Goal: Information Seeking & Learning: Learn about a topic

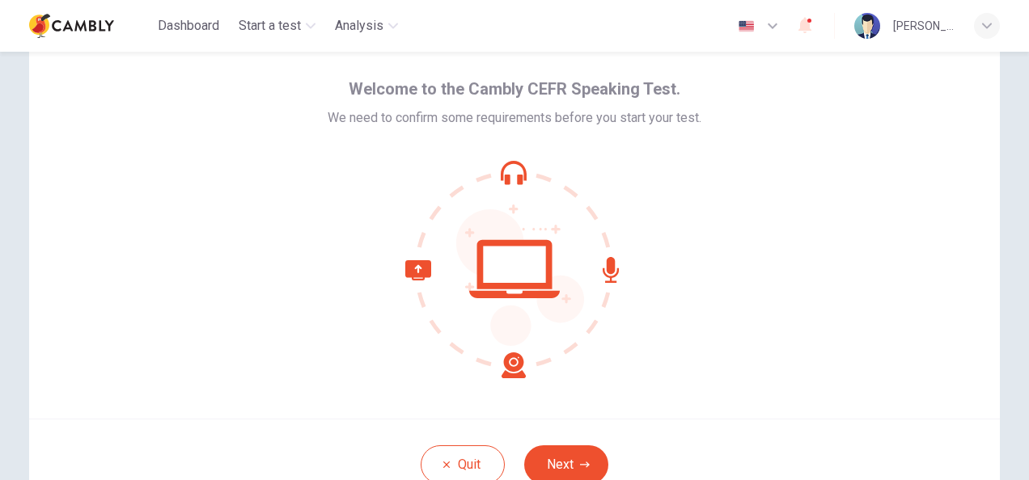
scroll to position [162, 0]
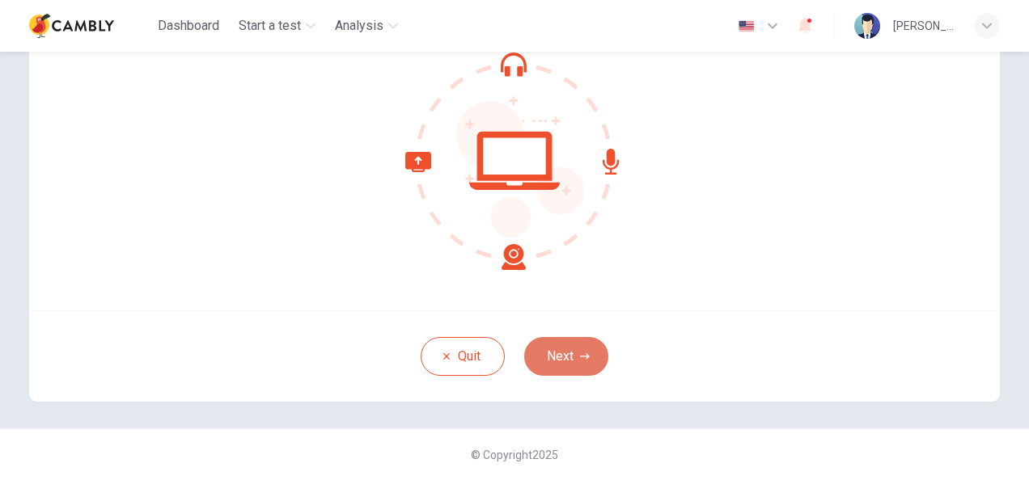
click at [556, 348] on button "Next" at bounding box center [566, 356] width 84 height 39
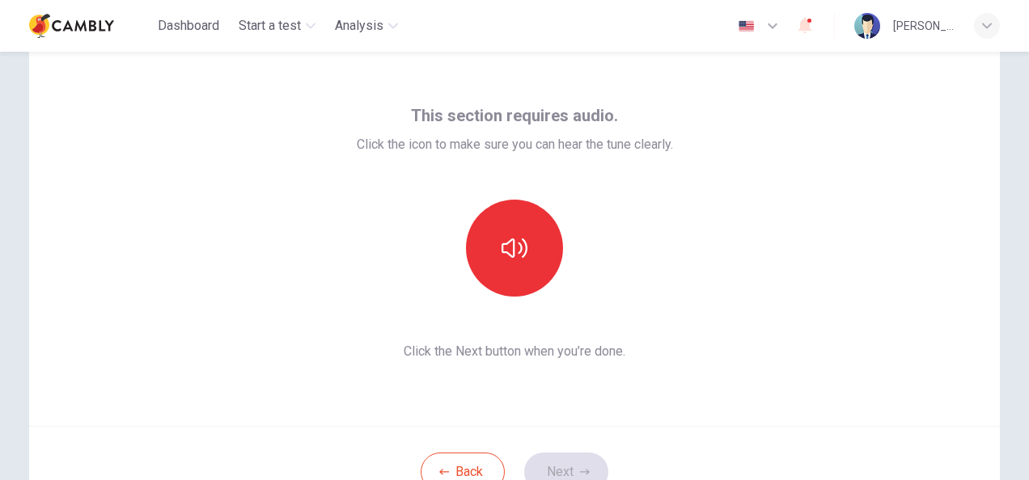
scroll to position [81, 0]
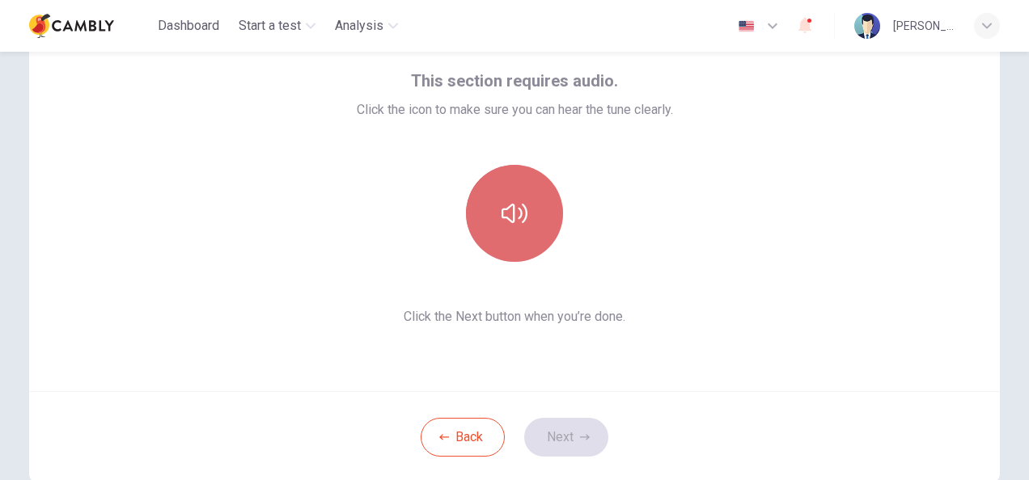
click at [511, 229] on button "button" at bounding box center [514, 213] width 97 height 97
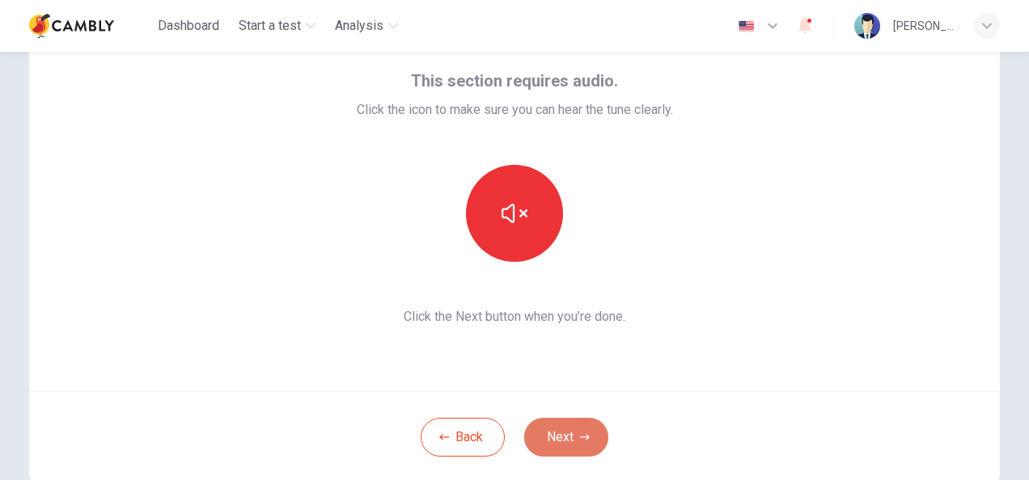
click at [576, 445] on button "Next" at bounding box center [566, 437] width 84 height 39
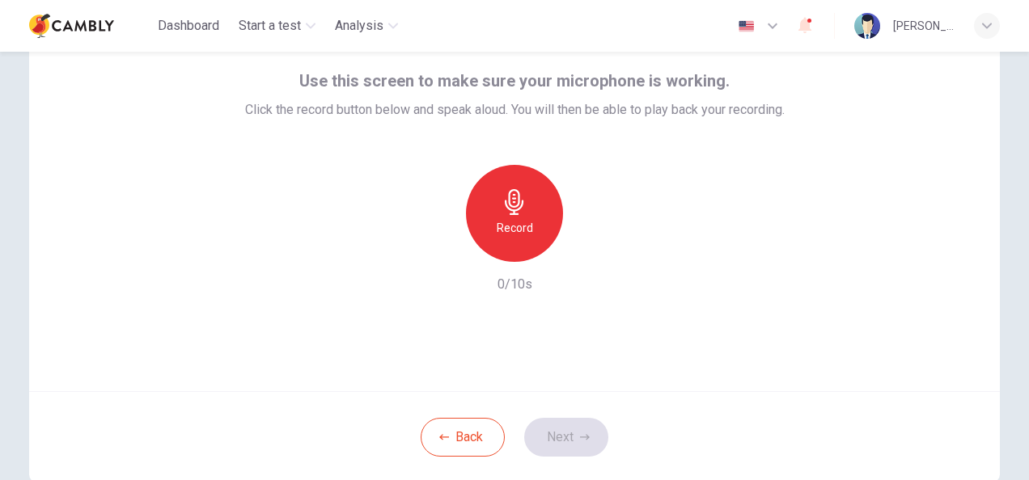
click at [505, 201] on icon "button" at bounding box center [514, 202] width 19 height 26
click at [574, 446] on button "Next" at bounding box center [566, 437] width 84 height 39
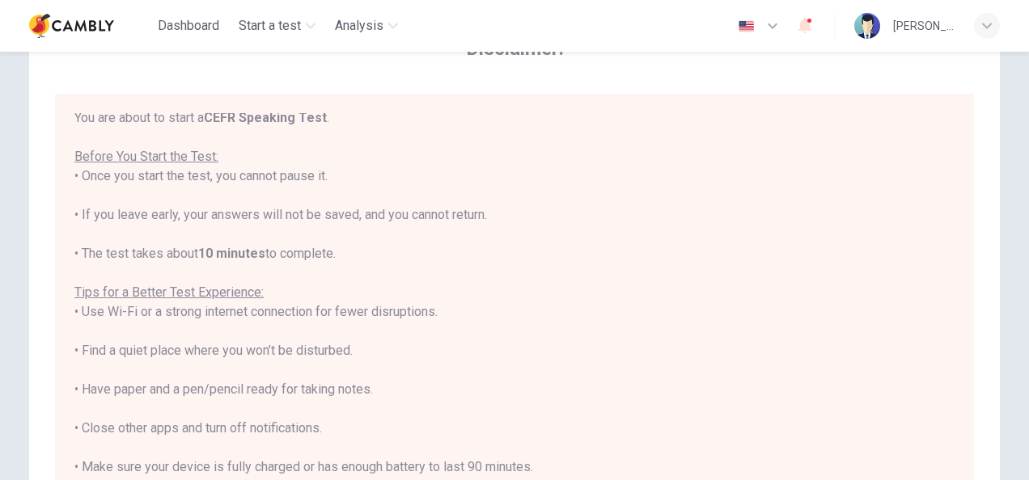
scroll to position [18, 0]
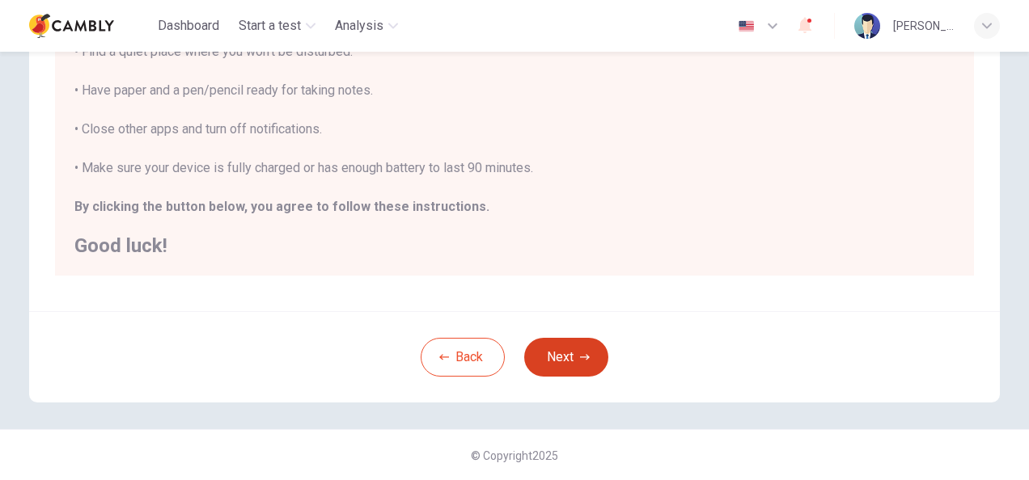
click at [569, 345] on button "Next" at bounding box center [566, 357] width 84 height 39
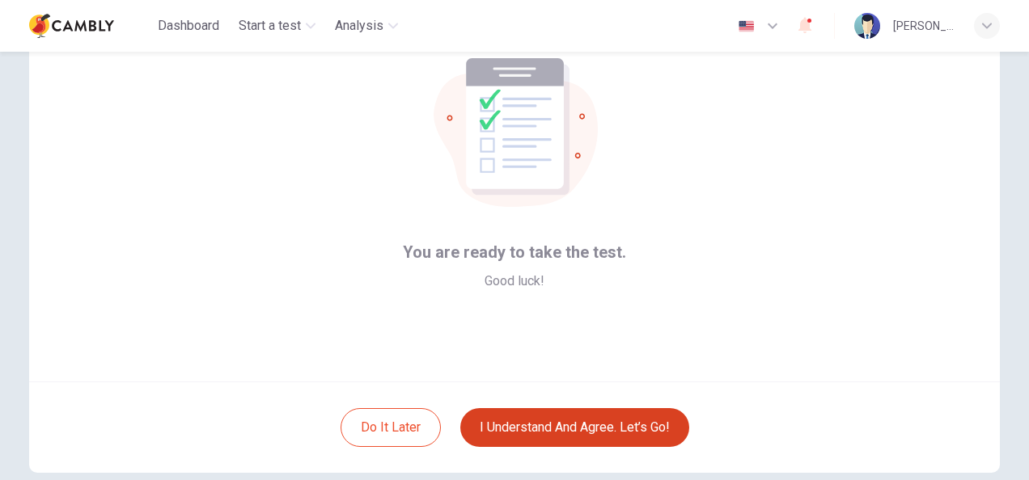
scroll to position [162, 0]
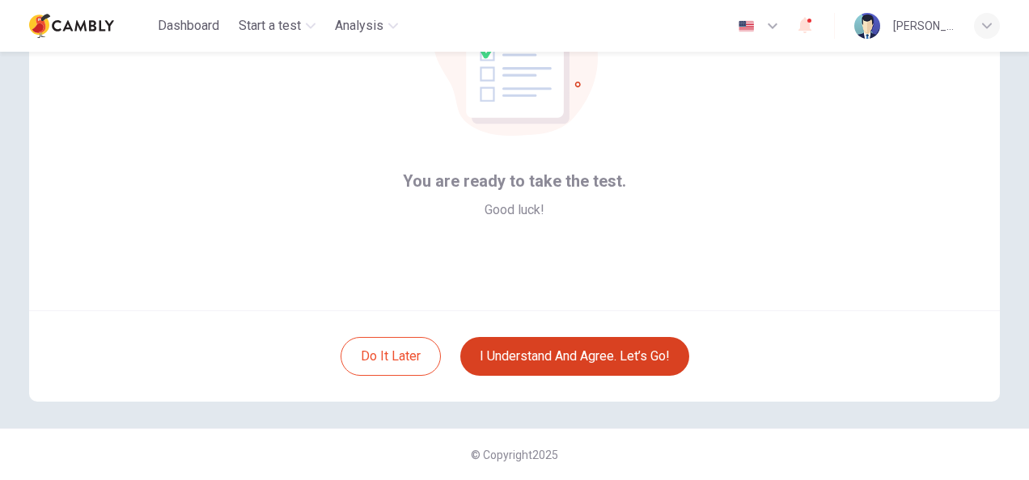
click at [575, 362] on button "I understand and agree. Let’s go!" at bounding box center [574, 356] width 229 height 39
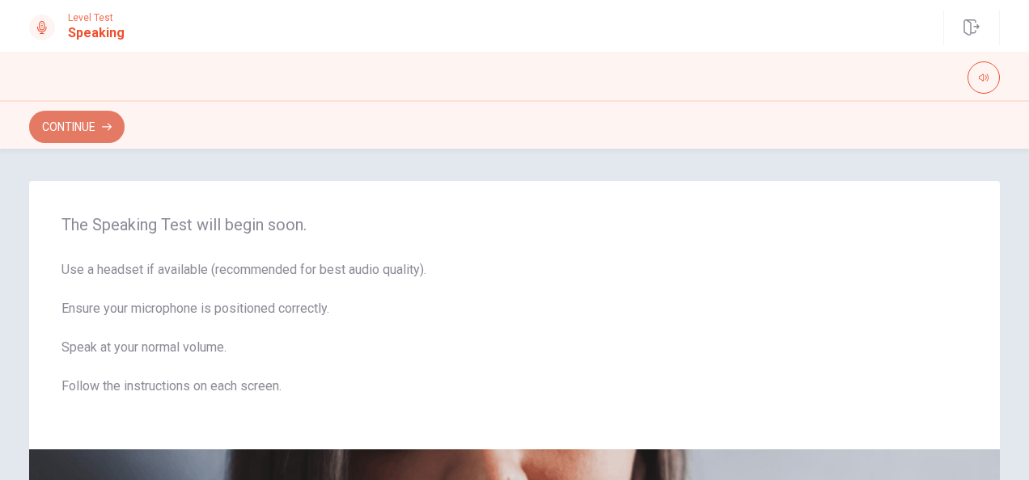
click at [99, 134] on button "Continue" at bounding box center [76, 127] width 95 height 32
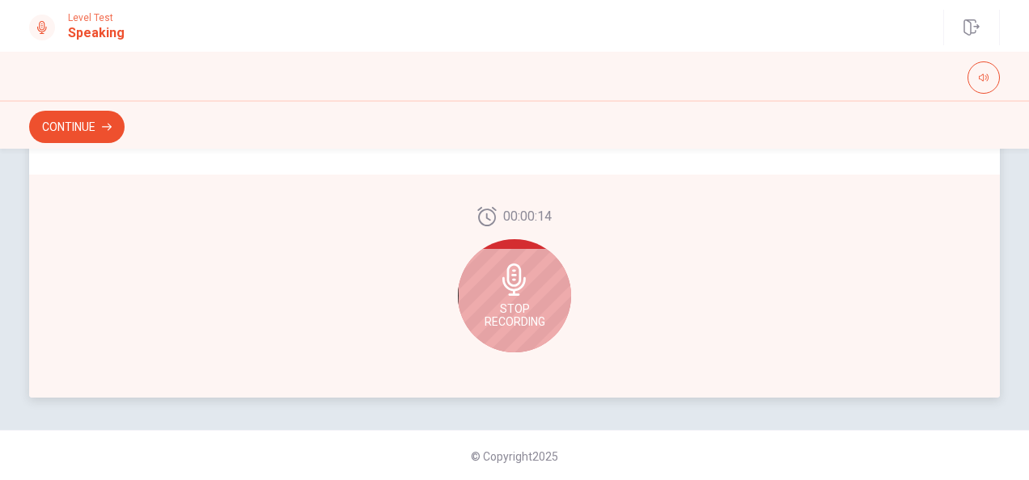
scroll to position [490, 0]
click at [538, 281] on div "Stop Recording" at bounding box center [514, 294] width 113 height 113
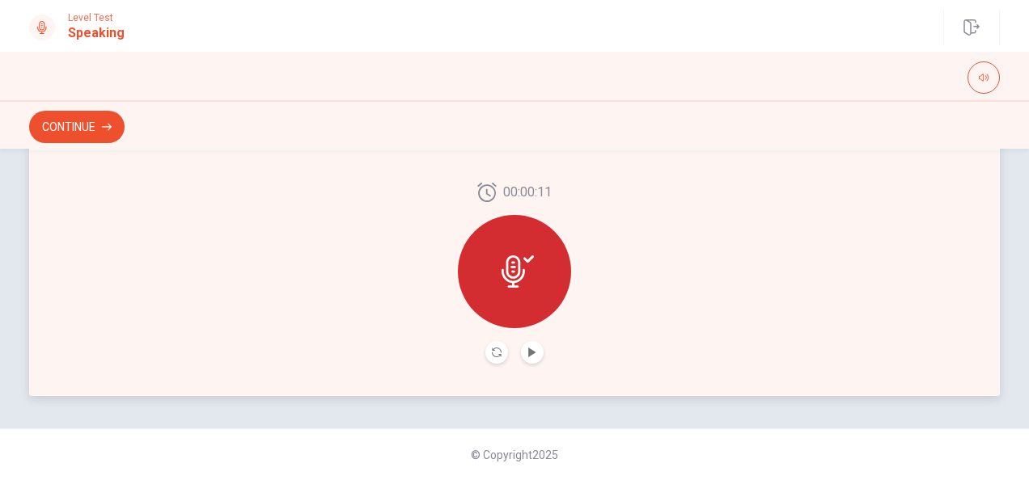
click at [523, 269] on icon at bounding box center [517, 272] width 32 height 32
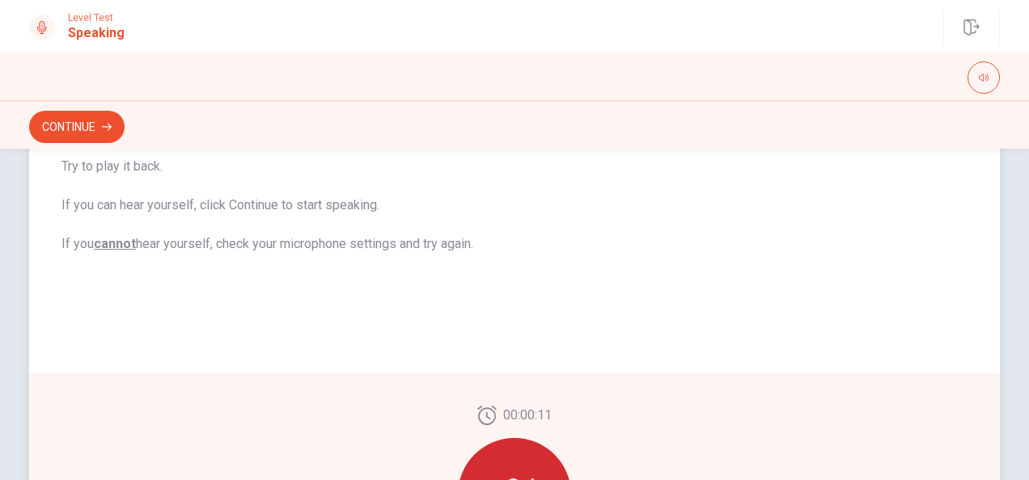
scroll to position [404, 0]
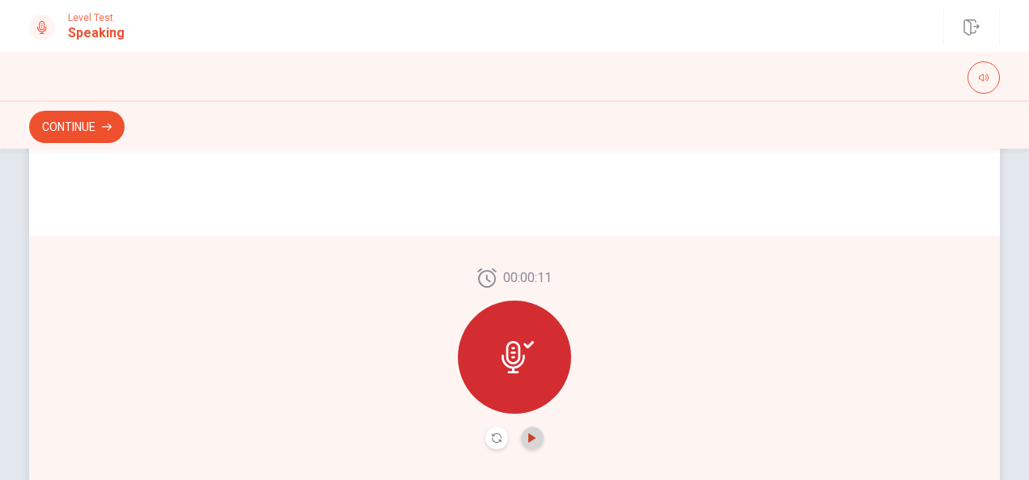
click at [531, 435] on icon "Play Audio" at bounding box center [532, 439] width 10 height 10
click at [63, 125] on button "Continue" at bounding box center [76, 127] width 95 height 32
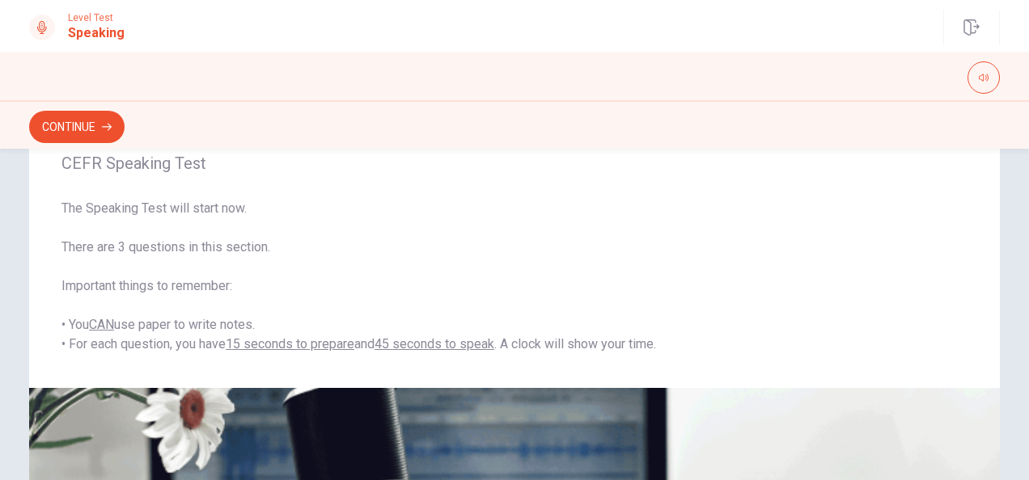
scroll to position [0, 0]
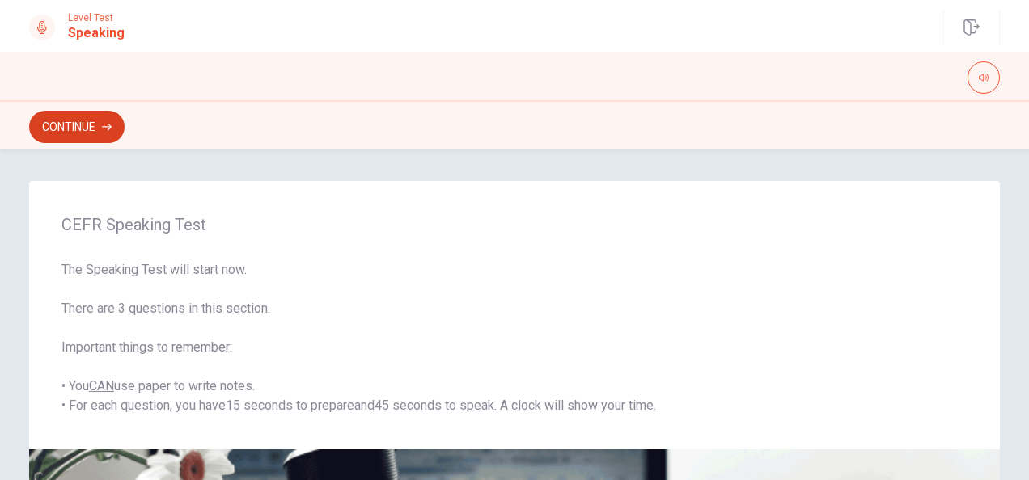
click at [94, 119] on button "Continue" at bounding box center [76, 127] width 95 height 32
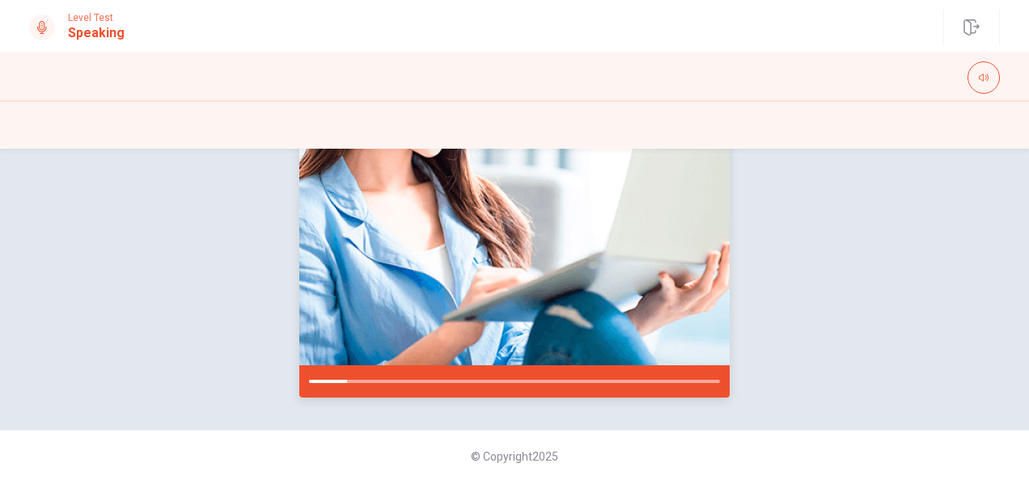
scroll to position [326, 0]
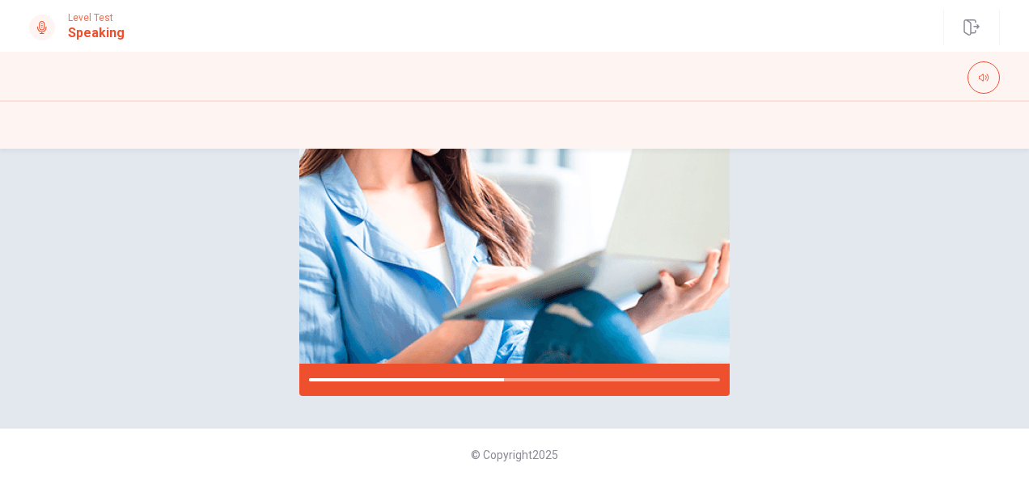
click at [915, 171] on div "Please Listen Carefully" at bounding box center [514, 125] width 1022 height 541
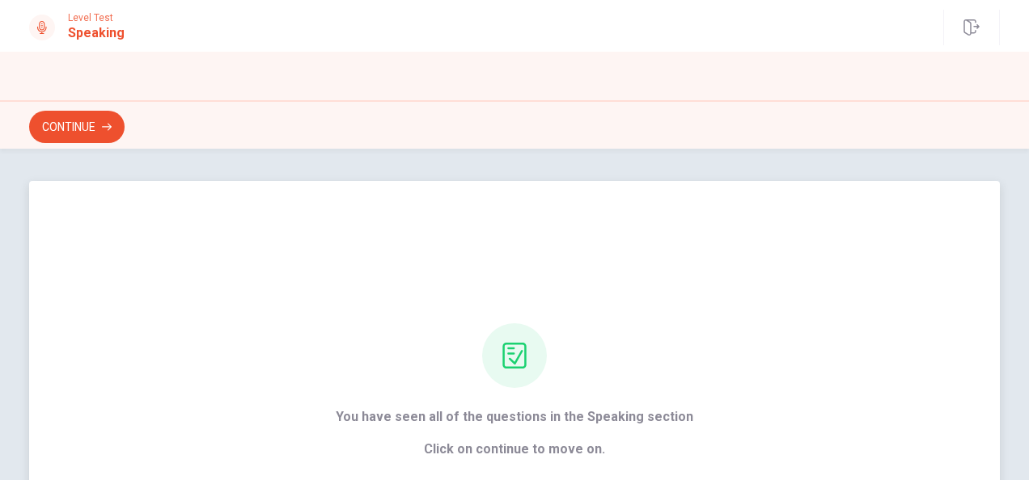
scroll to position [205, 0]
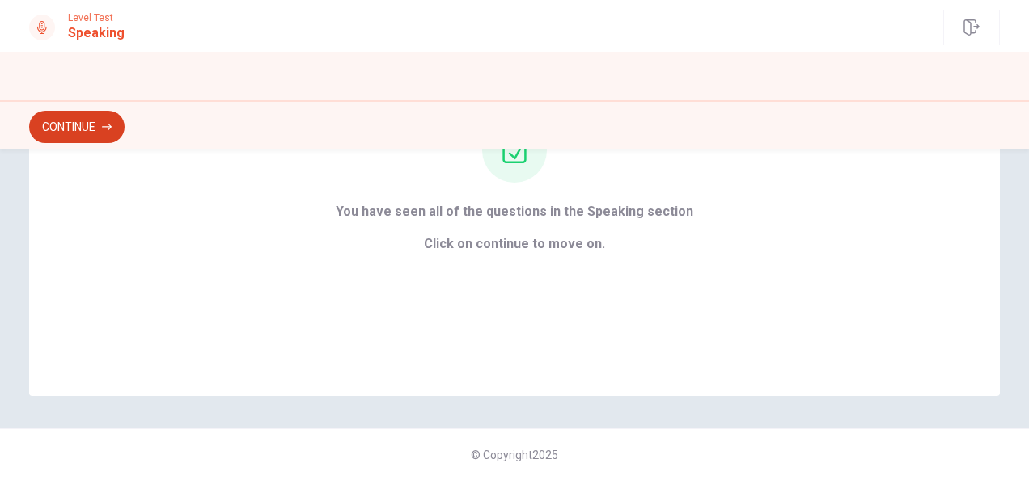
click at [78, 120] on button "Continue" at bounding box center [76, 127] width 95 height 32
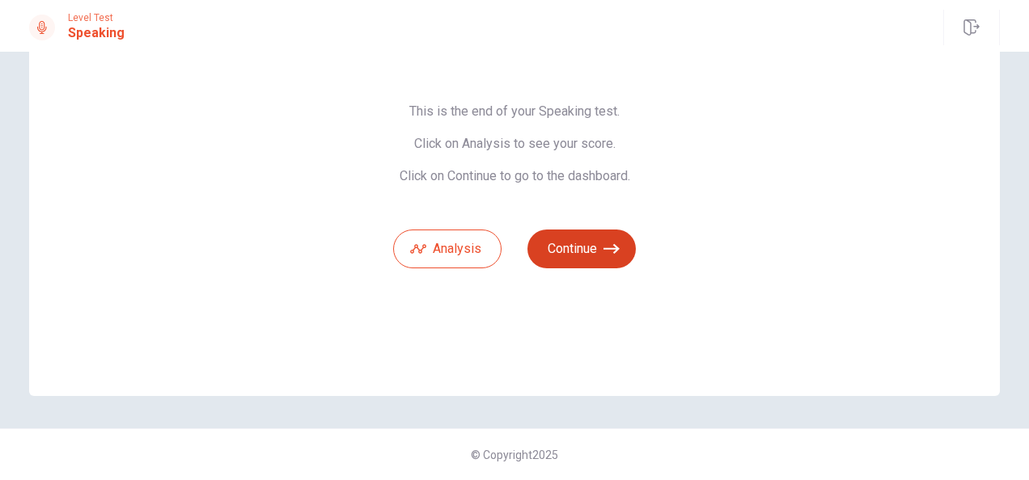
click at [595, 234] on button "Continue" at bounding box center [581, 249] width 108 height 39
